Goal: Information Seeking & Learning: Understand process/instructions

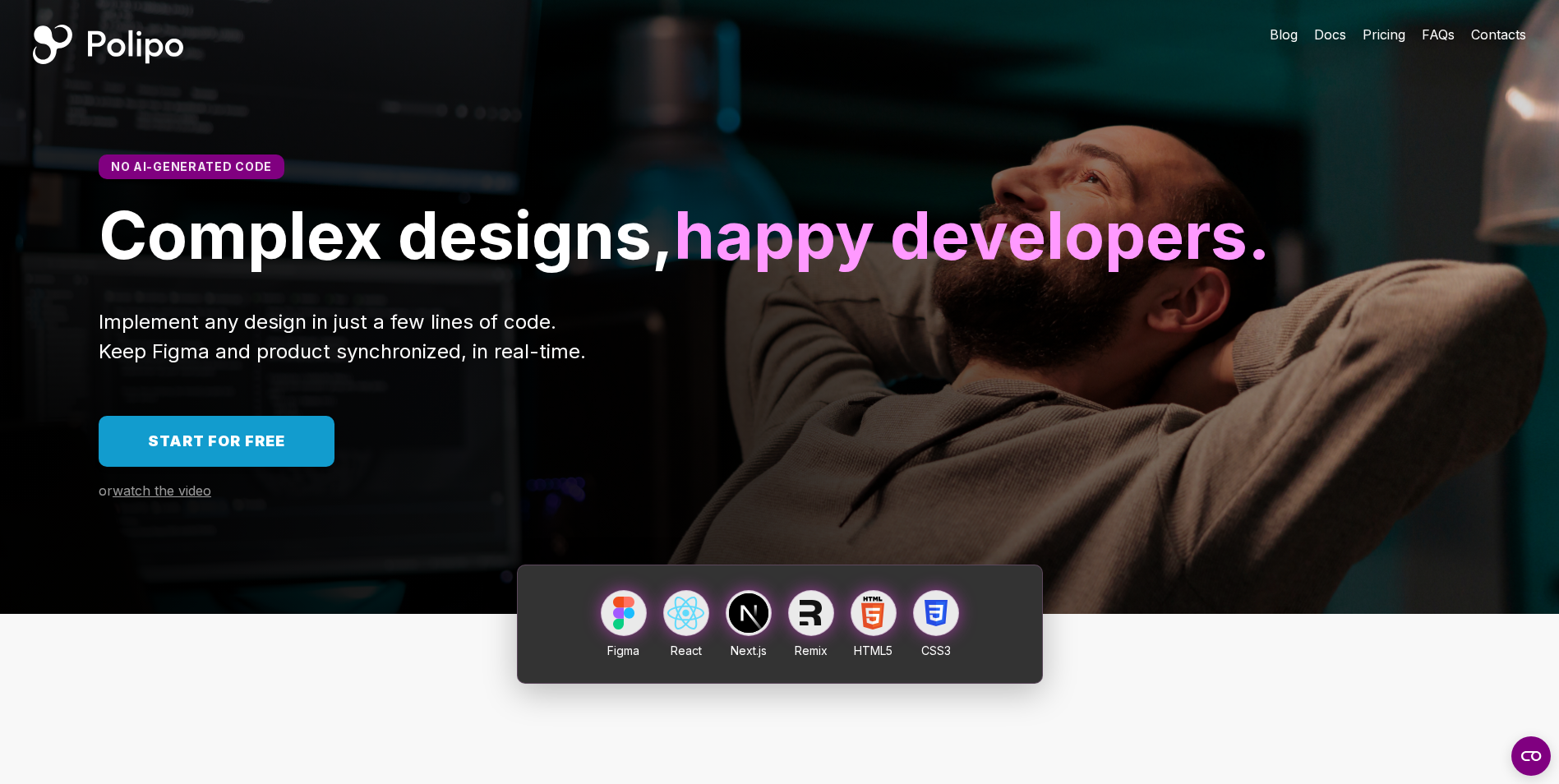
click at [296, 466] on link "Start for free" at bounding box center [216, 442] width 236 height 51
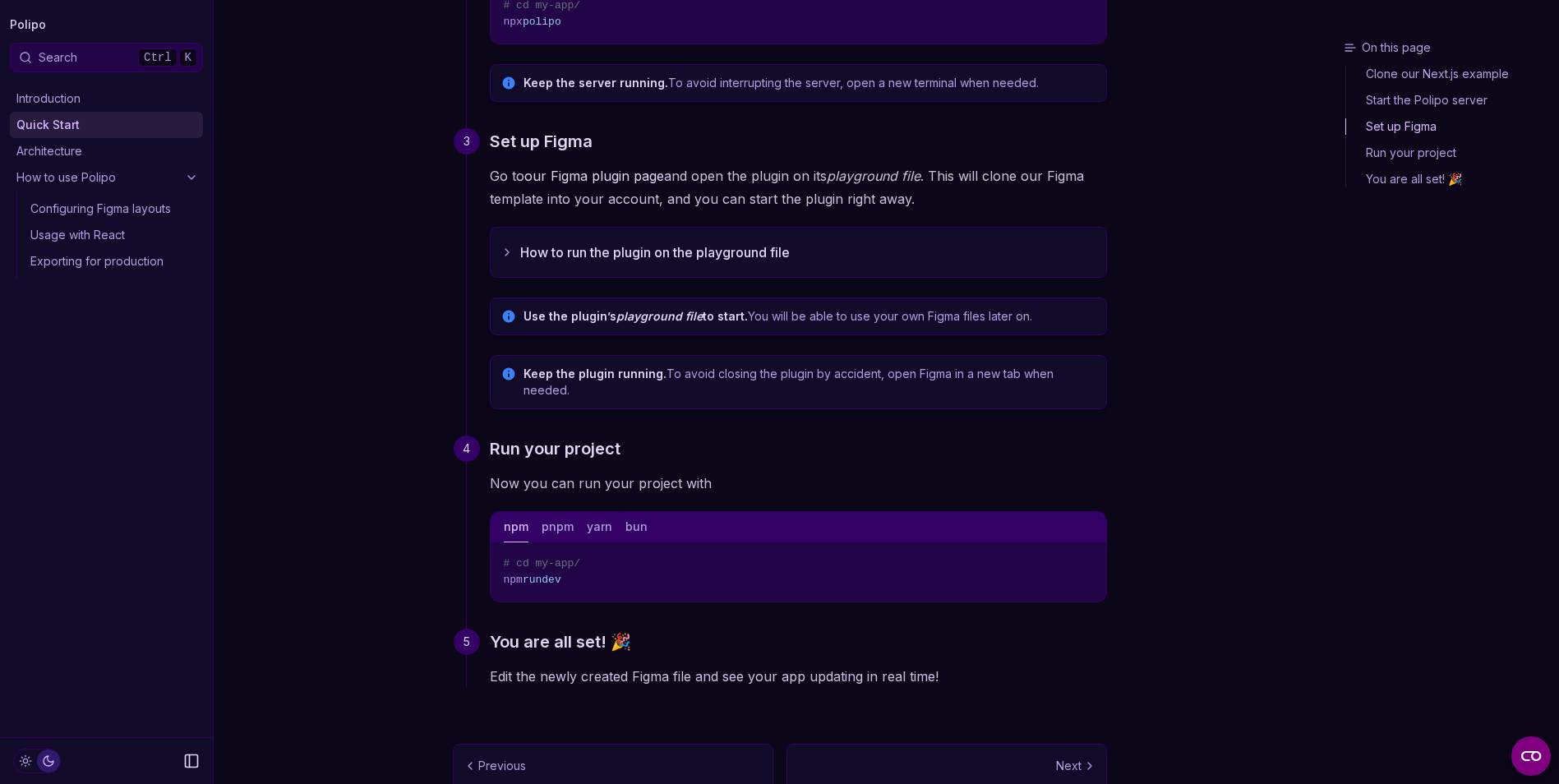
scroll to position [464, 0]
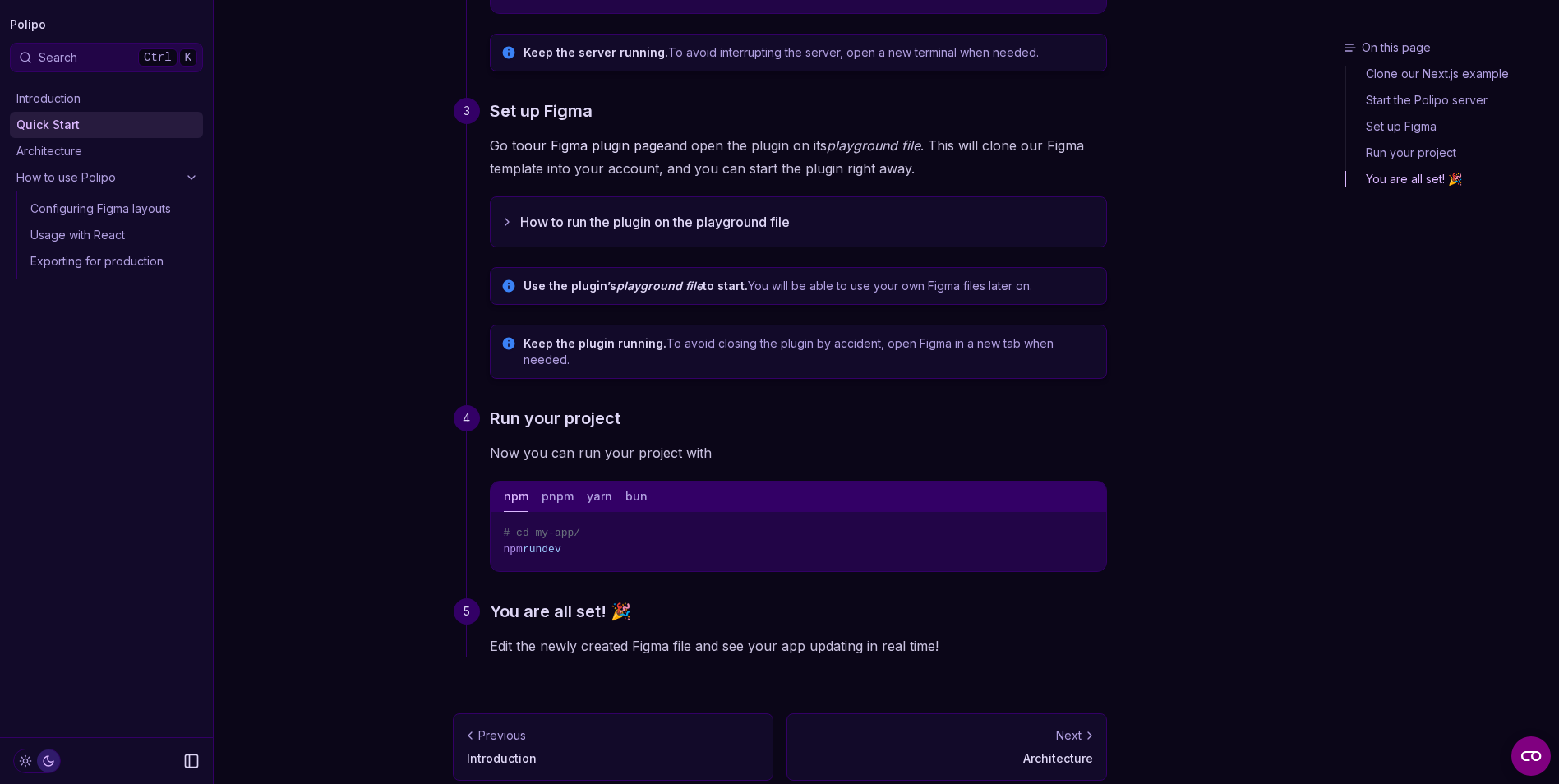
click at [548, 485] on button "pnpm" at bounding box center [557, 496] width 32 height 31
click at [575, 486] on div "npm pnpm yarn bun" at bounding box center [798, 496] width 615 height 31
click at [596, 482] on button "yarn" at bounding box center [599, 496] width 26 height 31
click at [628, 481] on button "bun" at bounding box center [636, 496] width 22 height 31
click at [533, 481] on div "npm pnpm yarn bun" at bounding box center [798, 496] width 615 height 31
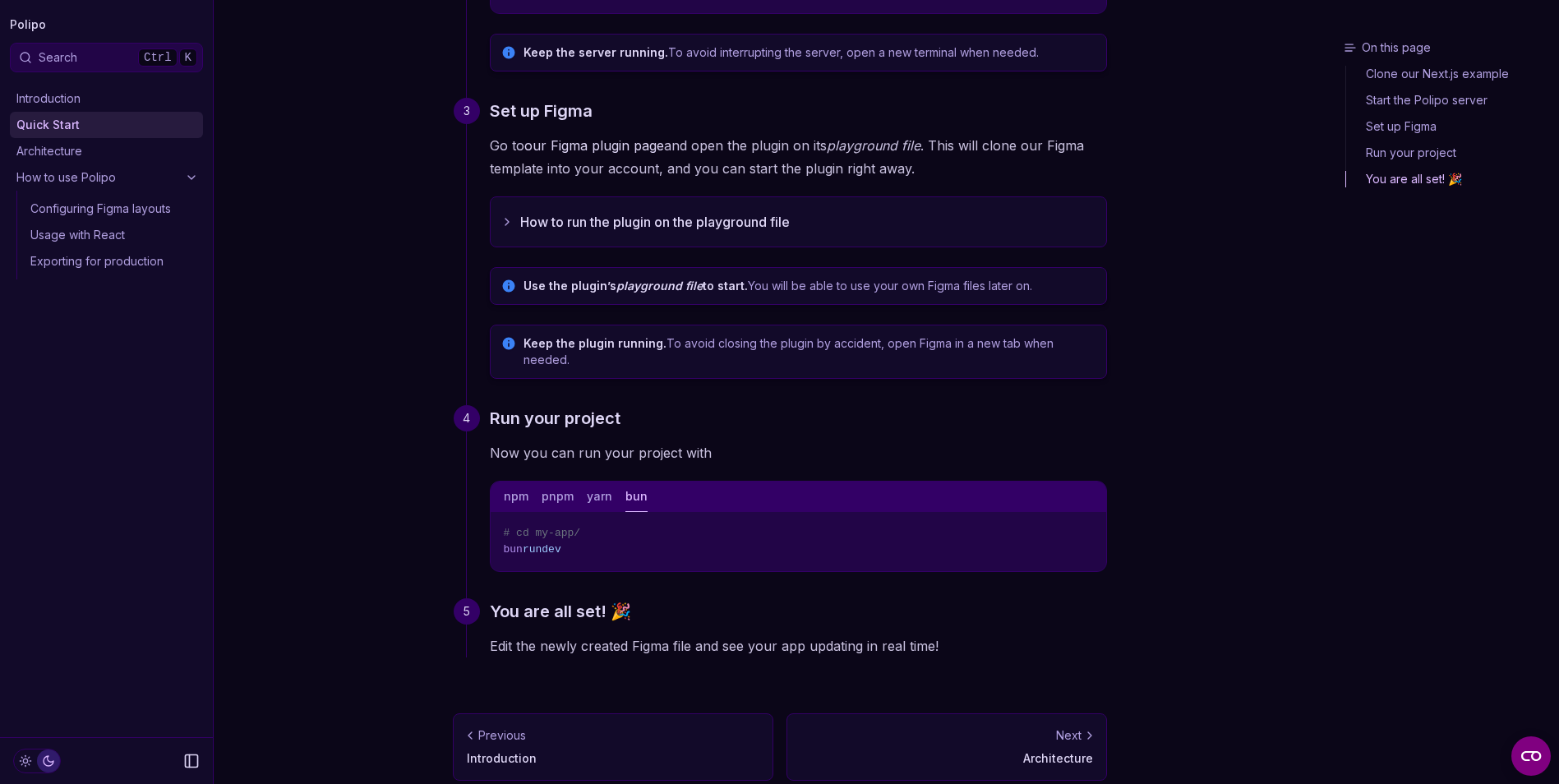
click at [512, 482] on button "npm" at bounding box center [516, 496] width 25 height 31
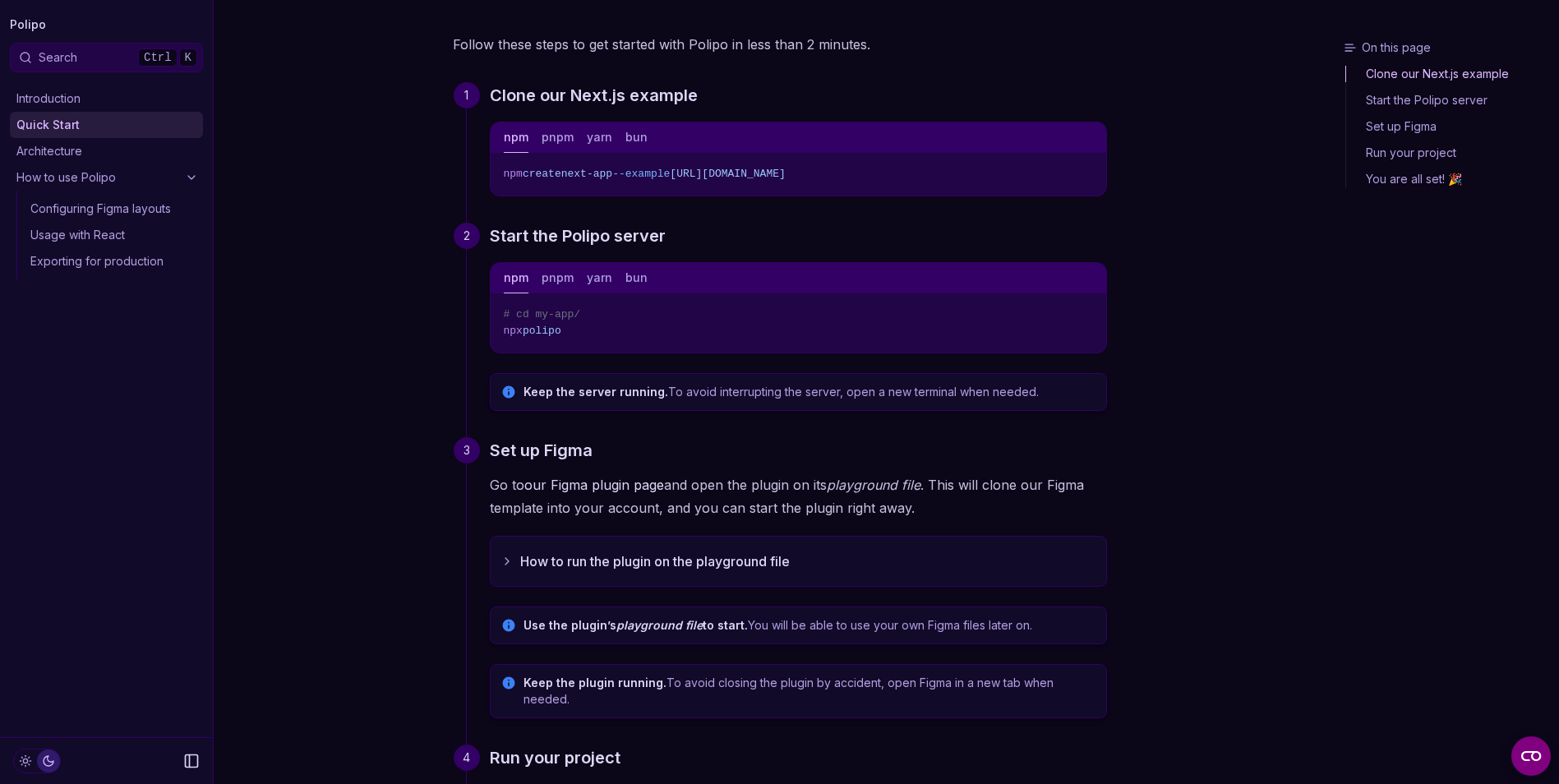
scroll to position [219, 0]
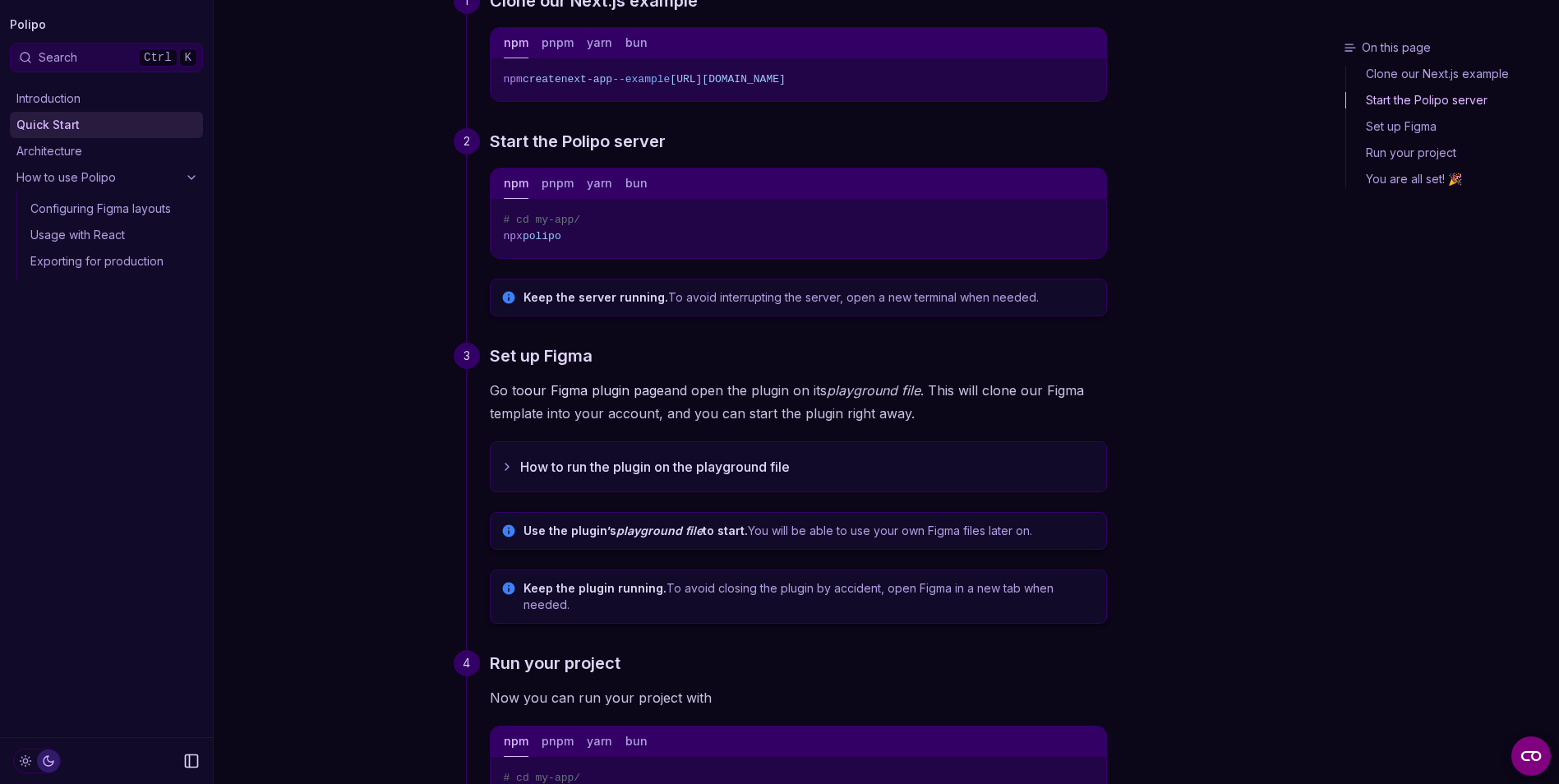
click at [495, 463] on button "How to run the plugin on the playground file" at bounding box center [798, 467] width 615 height 50
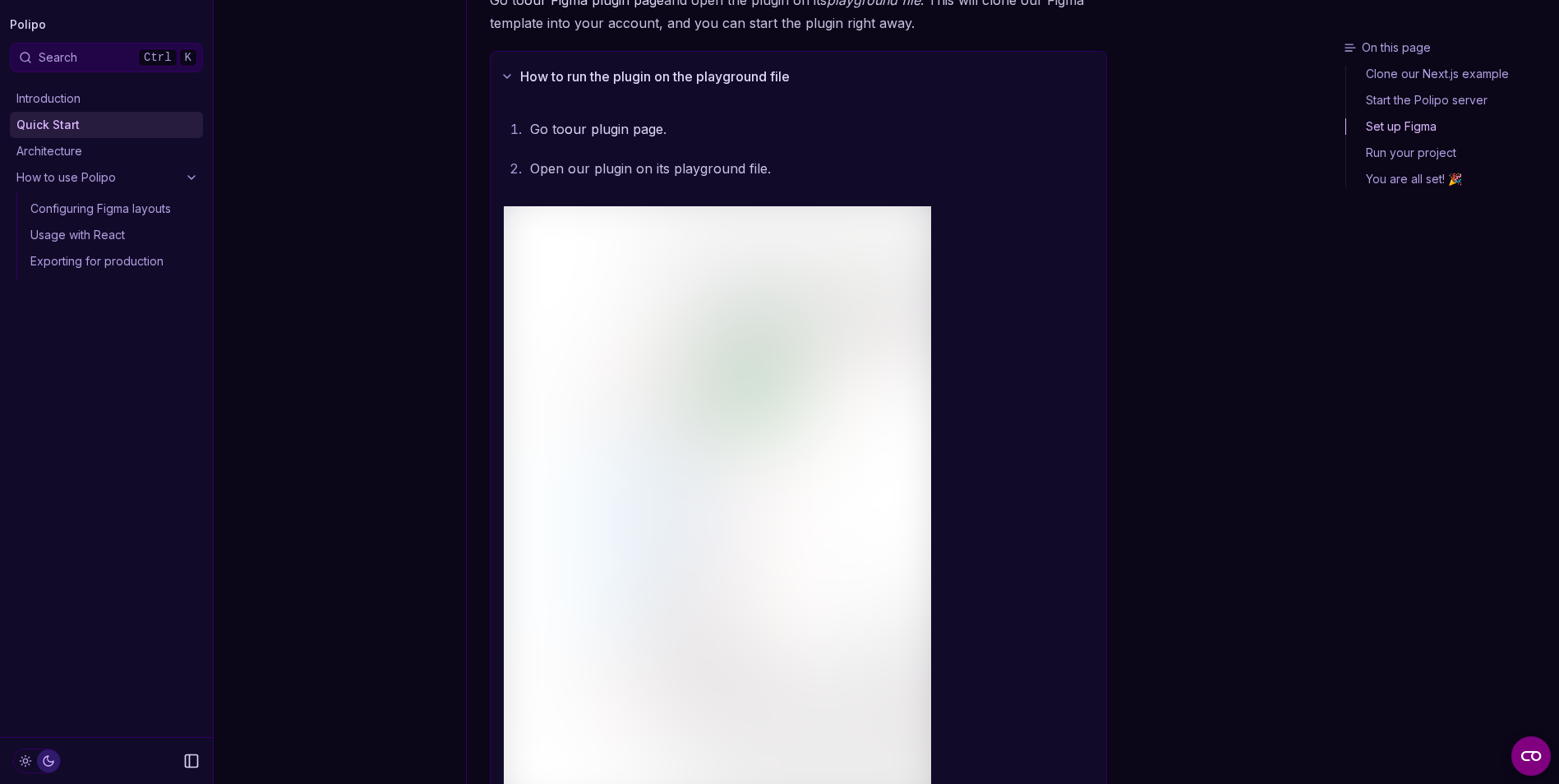
scroll to position [548, 0]
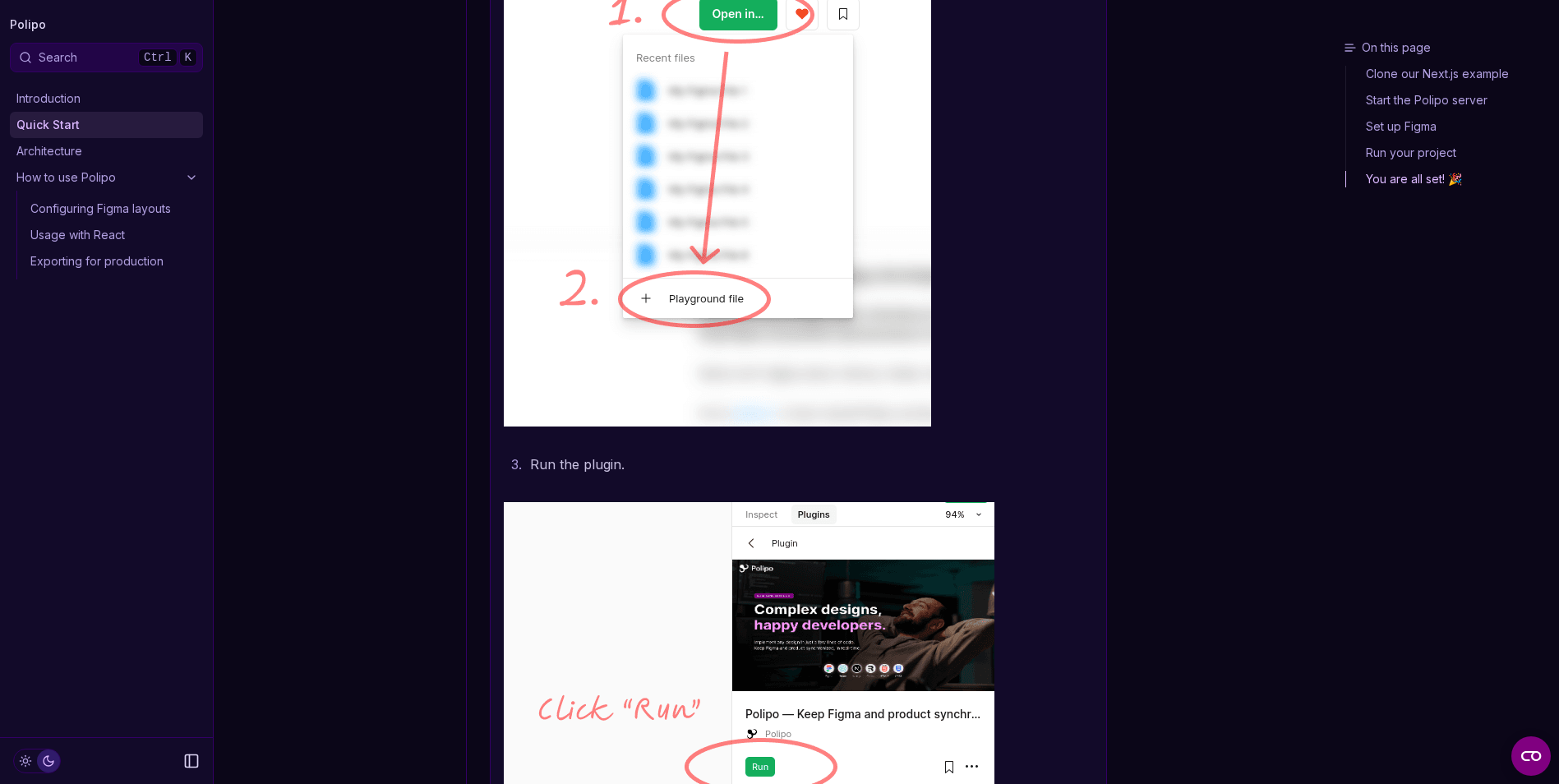
click at [651, 251] on img at bounding box center [717, 130] width 428 height 591
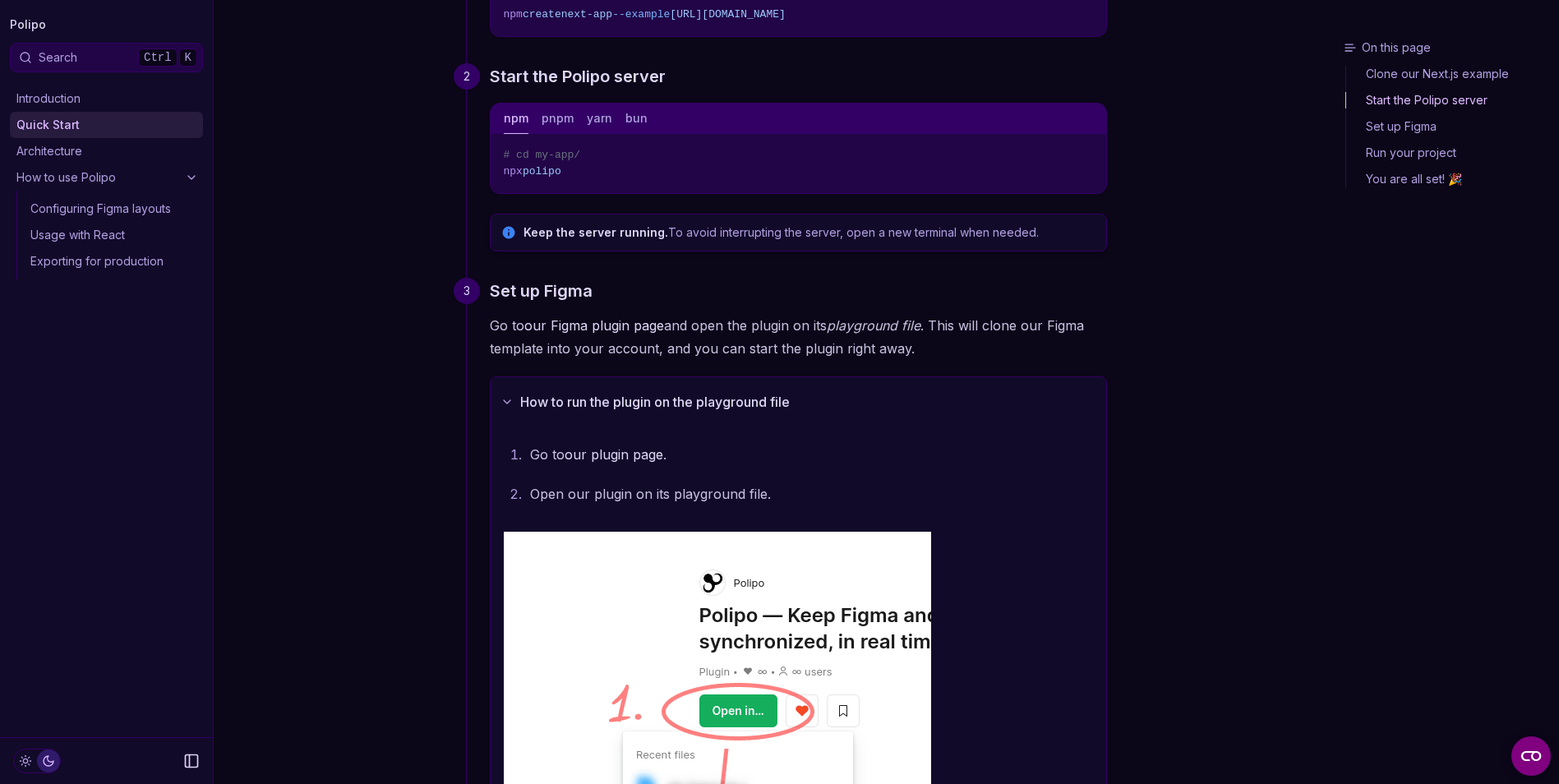
scroll to position [328, 0]
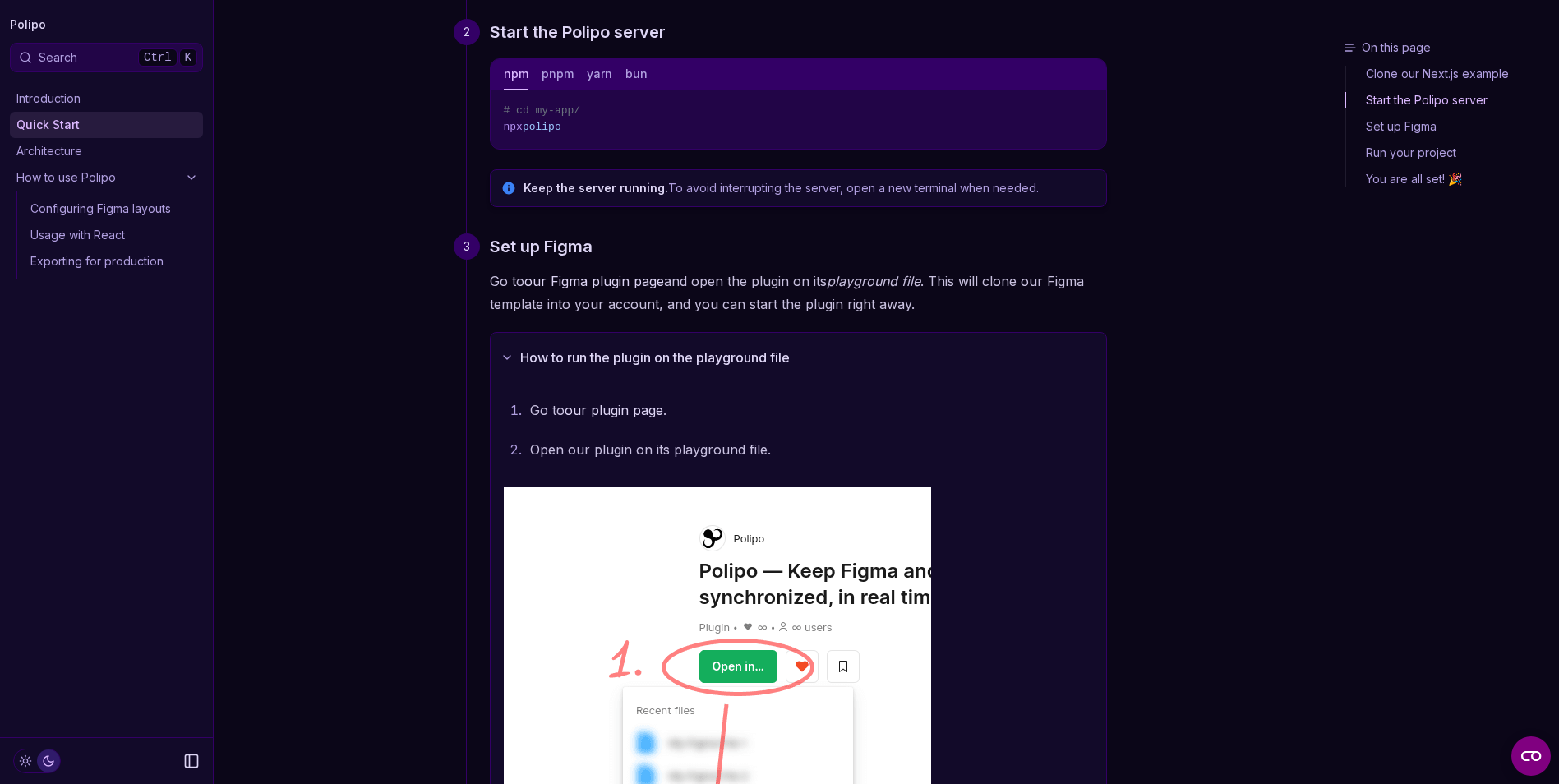
click at [538, 447] on p "Open our plugin on its playground file." at bounding box center [811, 450] width 563 height 23
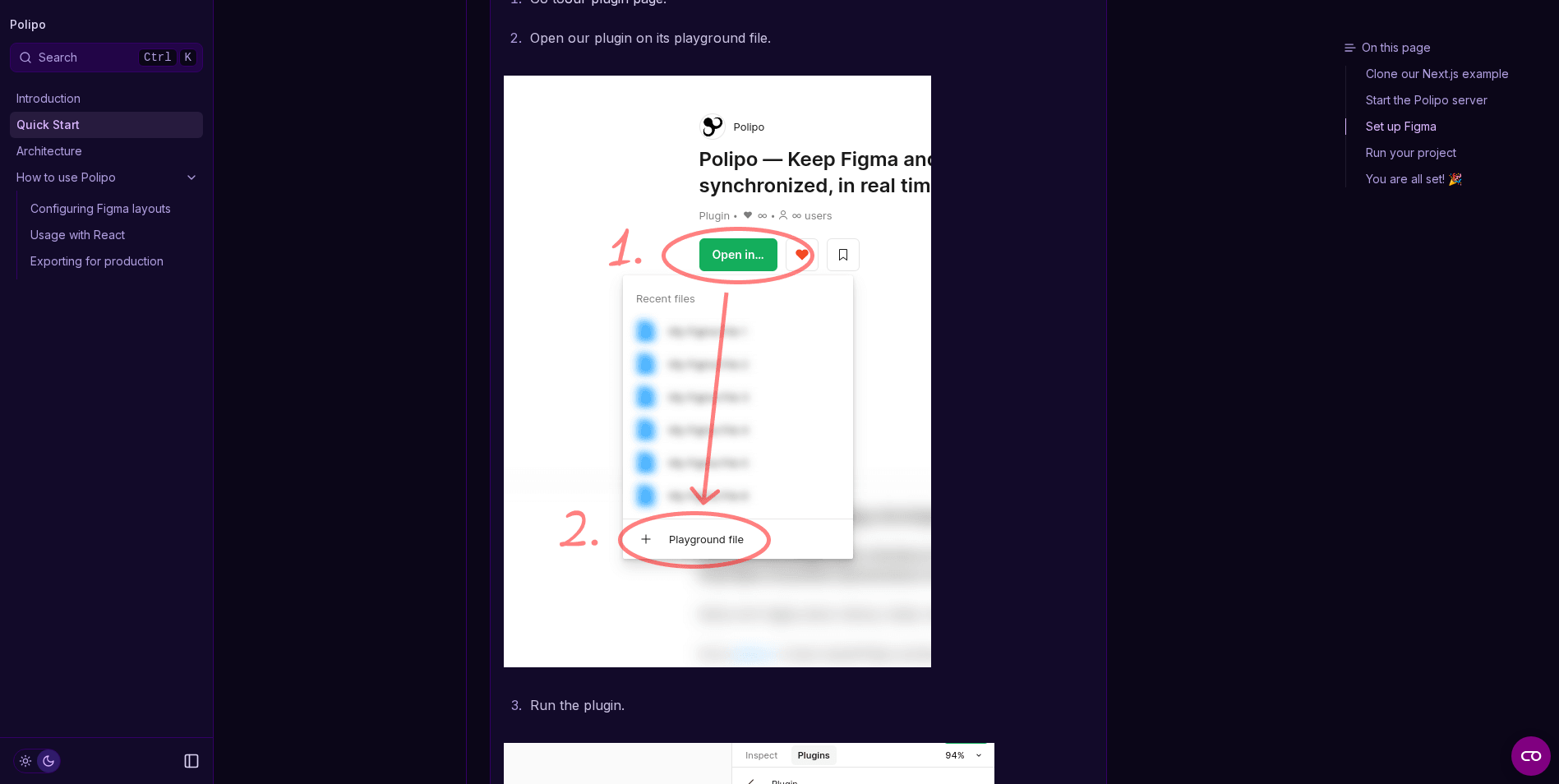
scroll to position [219, 0]
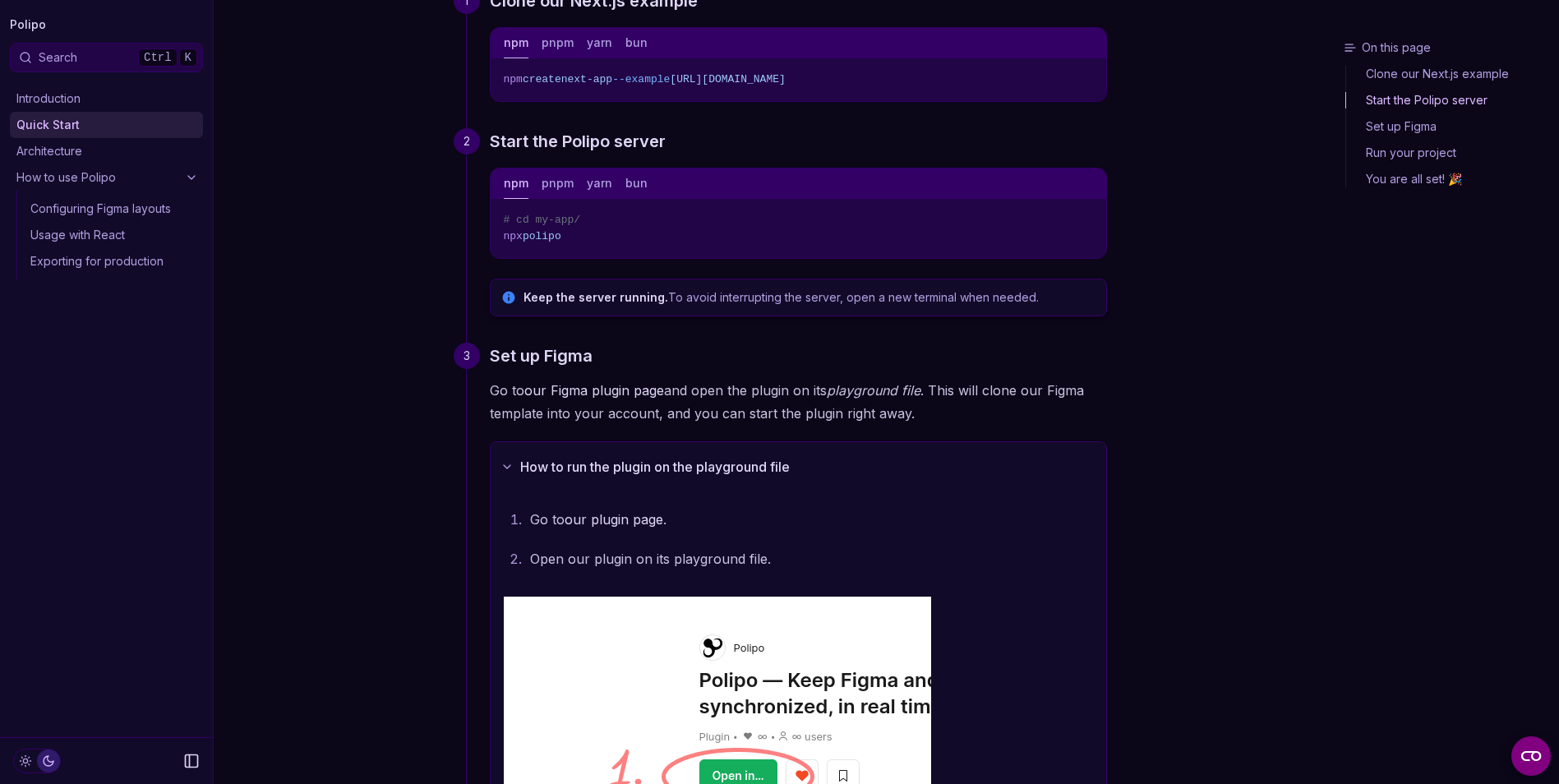
click at [589, 467] on button "How to run the plugin on the playground file" at bounding box center [798, 467] width 615 height 50
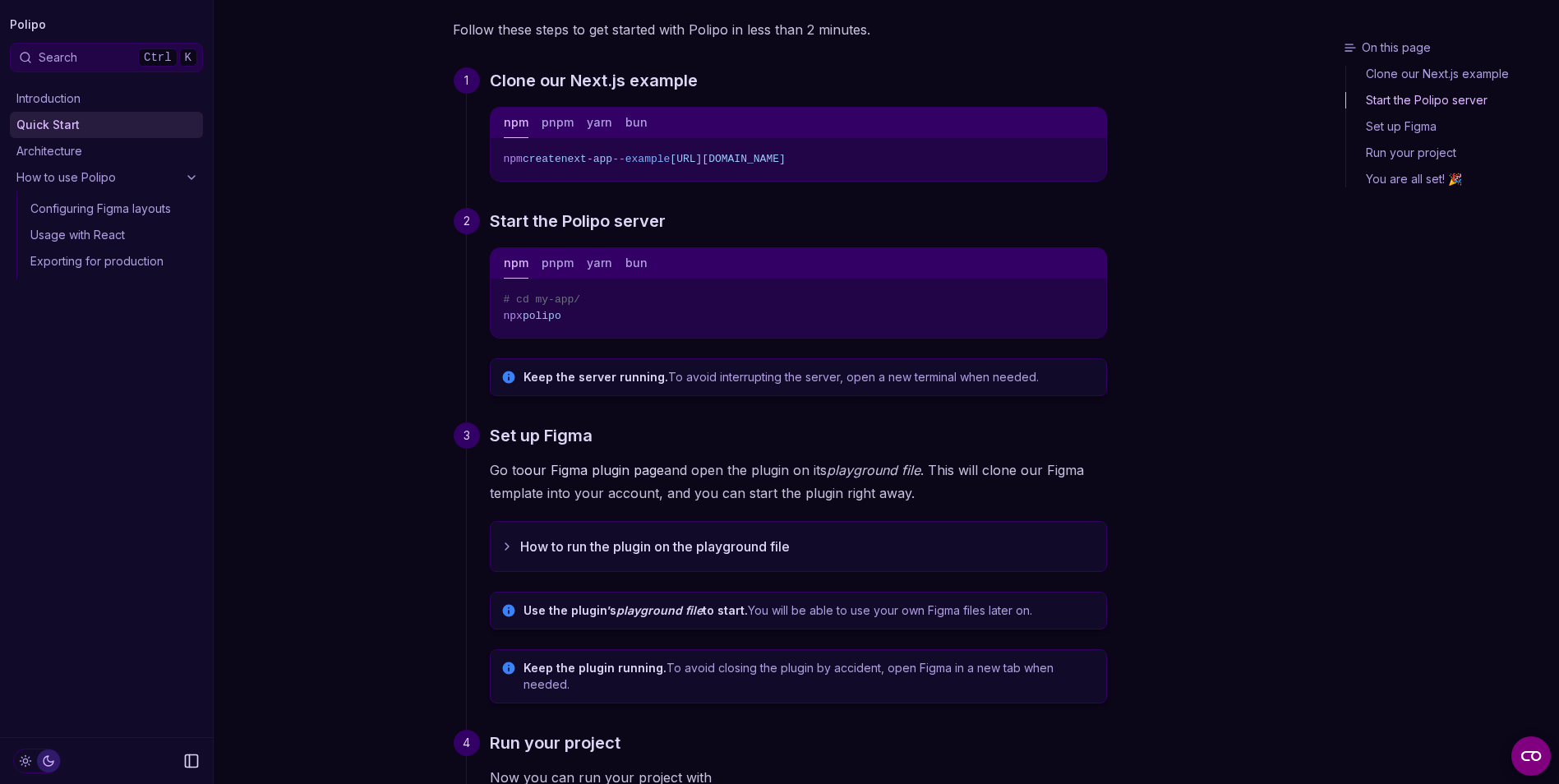
scroll to position [0, 0]
